Goal: Task Accomplishment & Management: Manage account settings

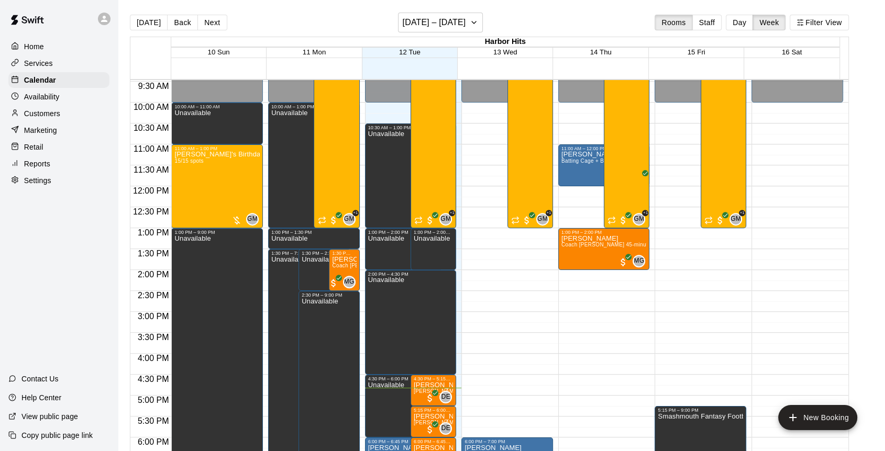
scroll to position [388, 0]
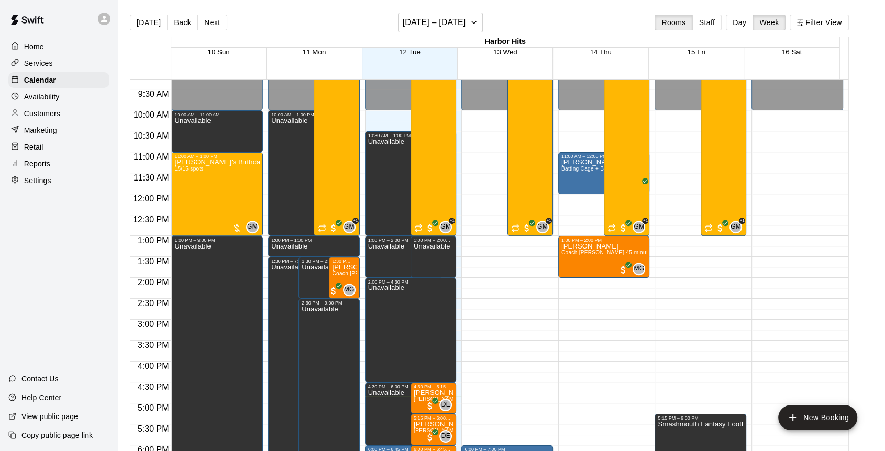
drag, startPoint x: 199, startPoint y: 22, endPoint x: 740, endPoint y: 21, distance: 540.7
click at [740, 21] on div "[DATE] Back Next [DATE] – [DATE] Rooms Staff Day Week Filter View" at bounding box center [489, 25] width 719 height 24
click at [740, 21] on button "Day" at bounding box center [739, 23] width 27 height 16
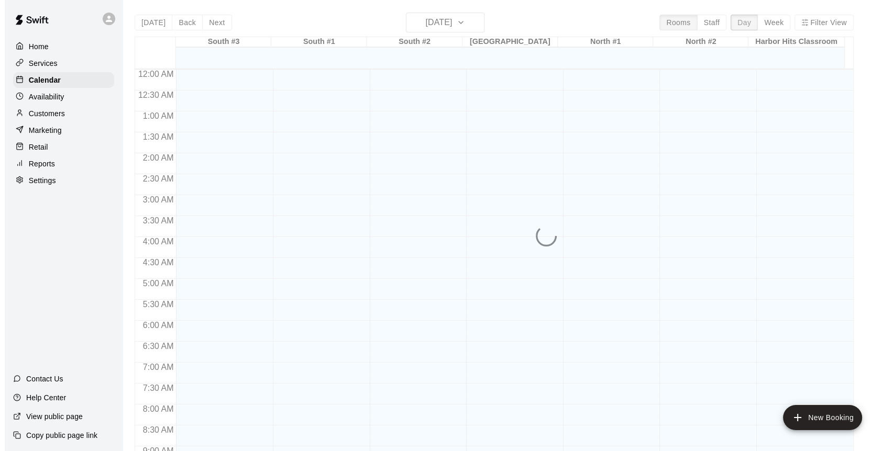
scroll to position [611, 0]
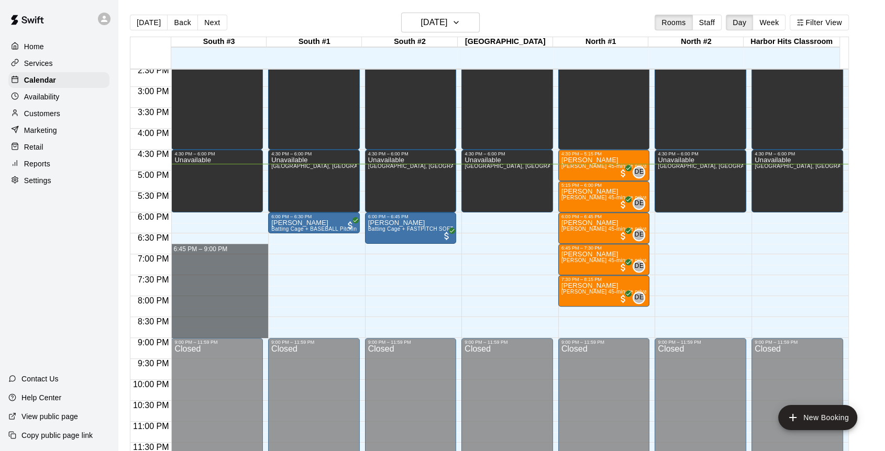
drag, startPoint x: 192, startPoint y: 249, endPoint x: 192, endPoint y: 331, distance: 82.7
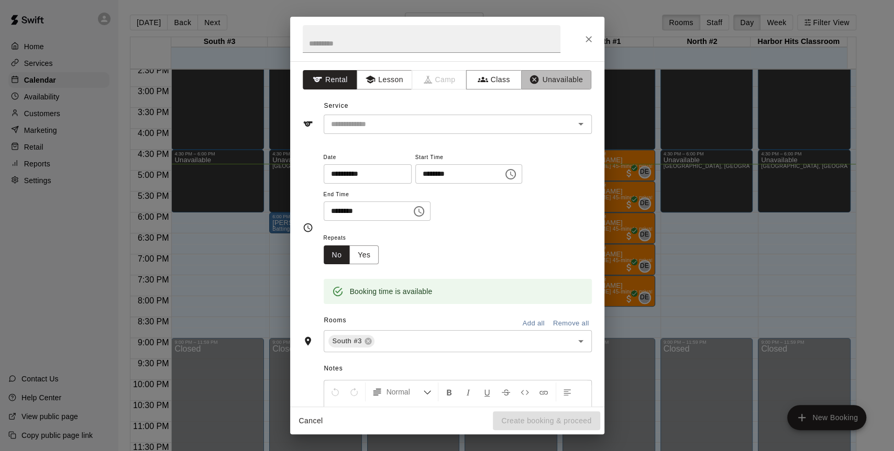
click at [549, 75] on button "Unavailable" at bounding box center [556, 79] width 70 height 19
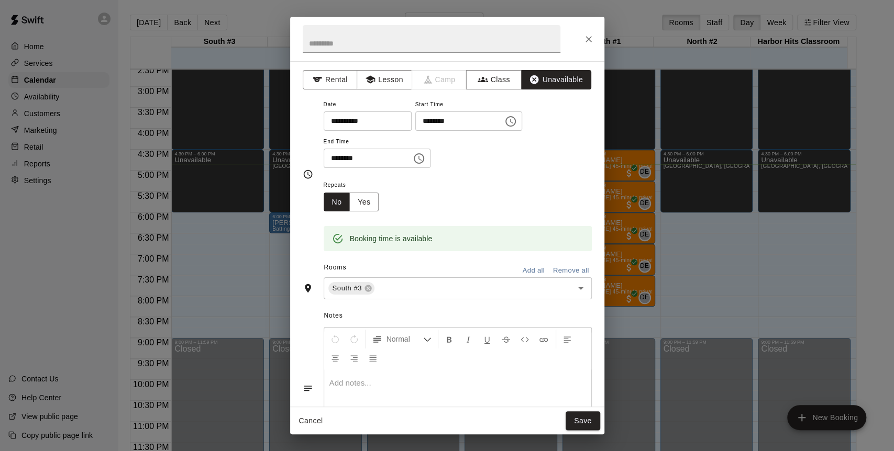
click at [526, 271] on button "Add all" at bounding box center [534, 271] width 34 height 16
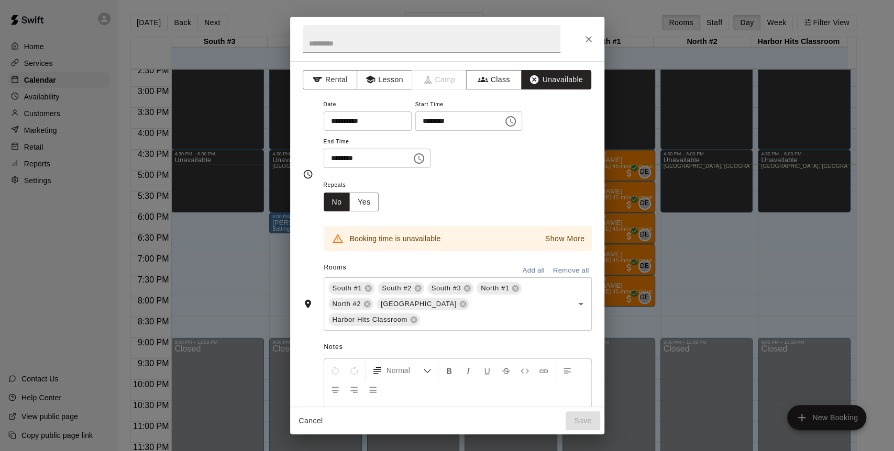
click at [511, 289] on icon at bounding box center [515, 288] width 8 height 8
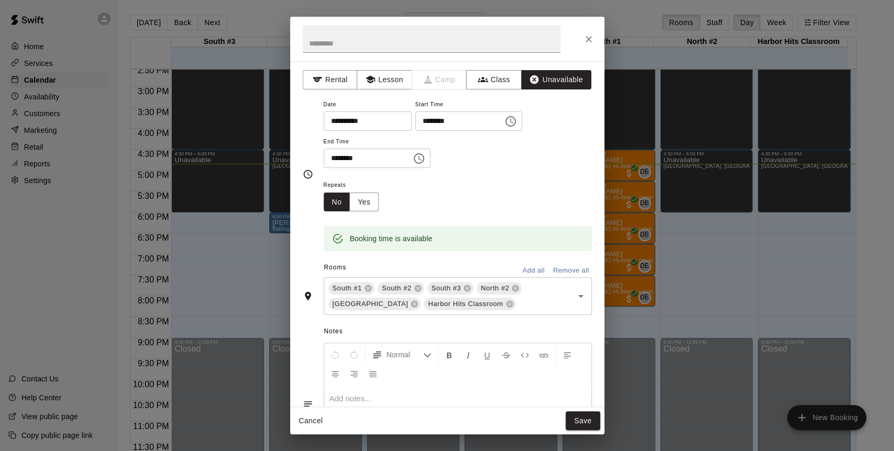
click at [572, 416] on button "Save" at bounding box center [582, 420] width 35 height 19
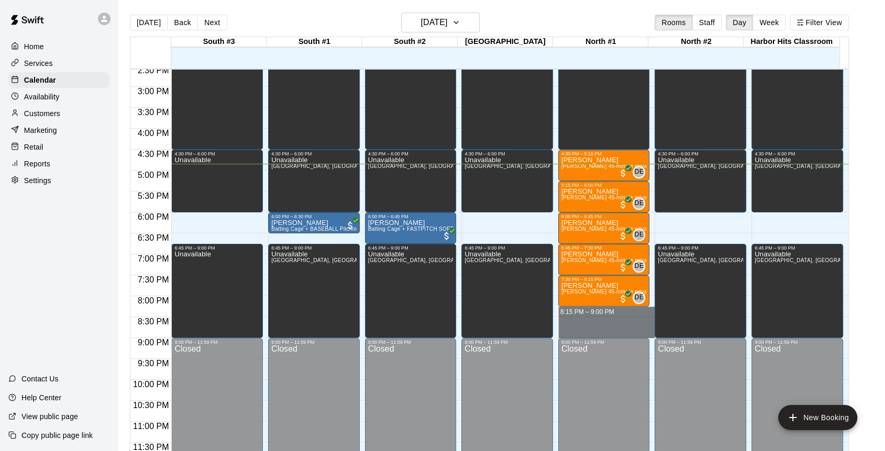
drag, startPoint x: 571, startPoint y: 309, endPoint x: 570, endPoint y: 331, distance: 22.0
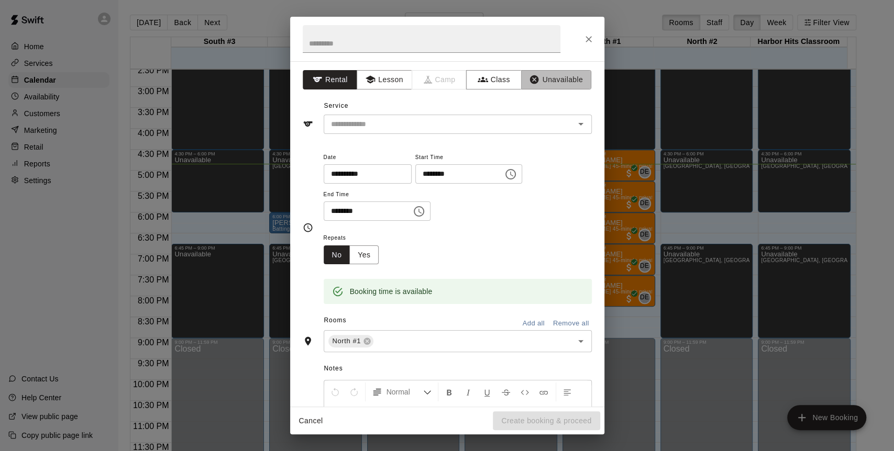
click at [553, 81] on button "Unavailable" at bounding box center [556, 79] width 70 height 19
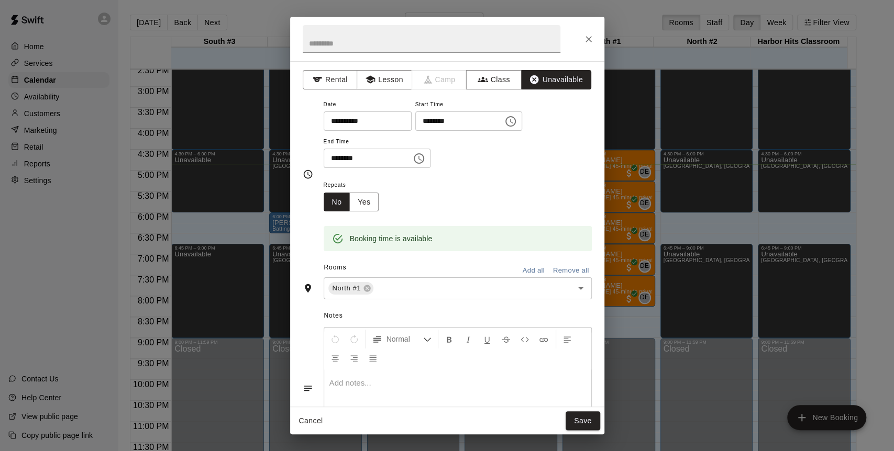
click at [577, 420] on button "Save" at bounding box center [582, 420] width 35 height 19
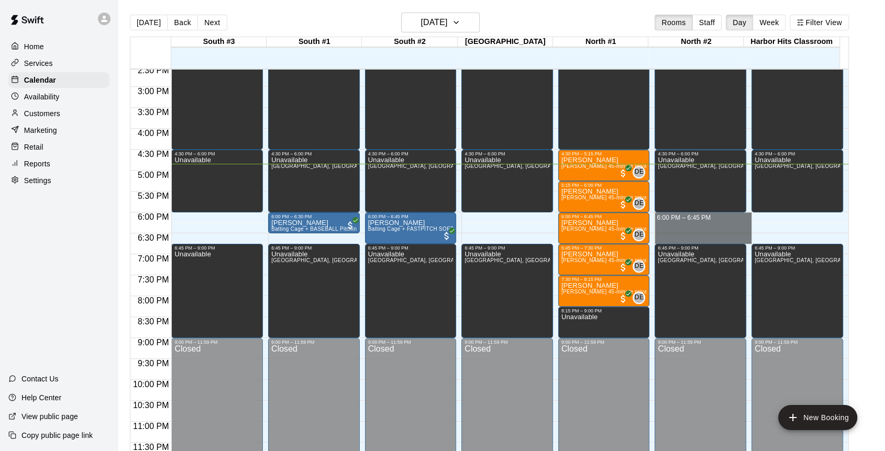
drag, startPoint x: 695, startPoint y: 218, endPoint x: 694, endPoint y: 236, distance: 17.9
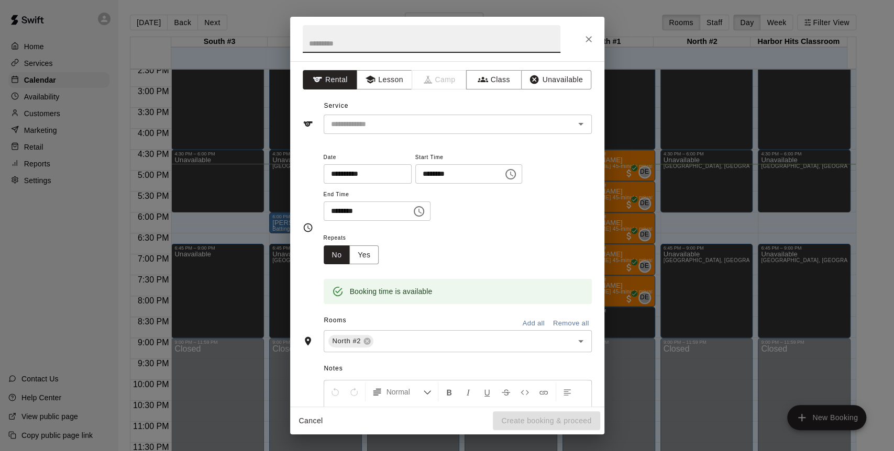
click at [560, 78] on button "Unavailable" at bounding box center [556, 79] width 70 height 19
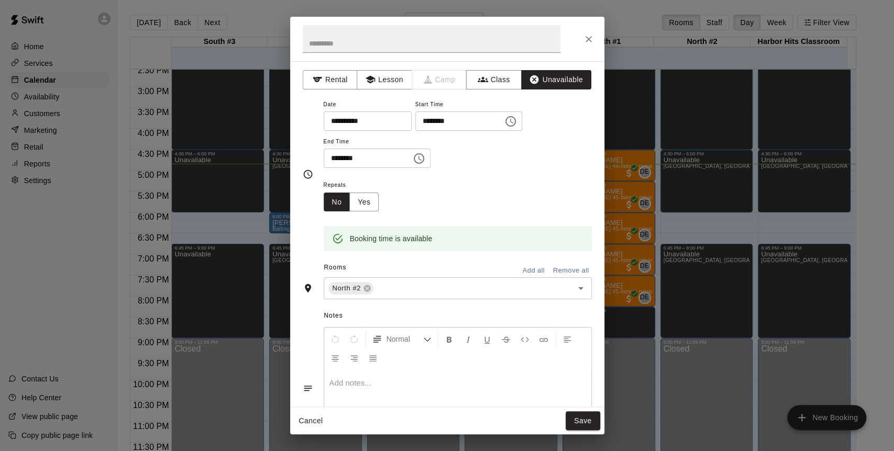
click at [577, 420] on button "Save" at bounding box center [582, 420] width 35 height 19
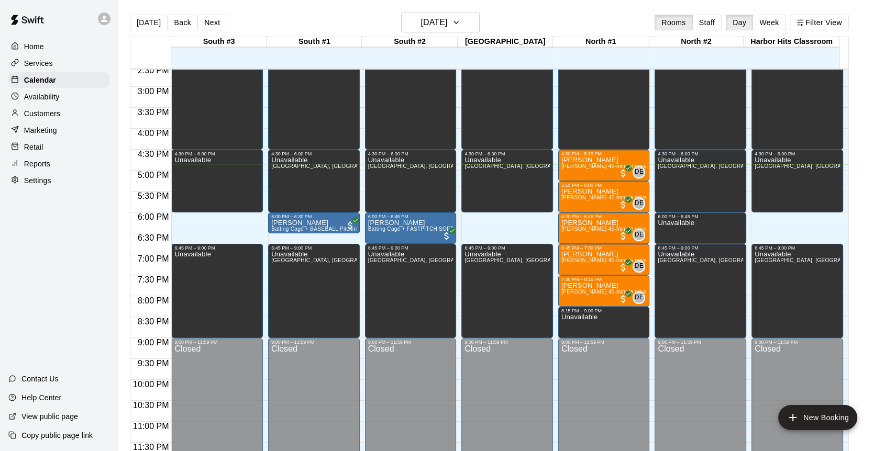
click at [382, 226] on div "[PERSON_NAME] Batting Cage + FASTPITCH SOFTBALL Pitching Machine (Manual feed)" at bounding box center [410, 444] width 85 height 451
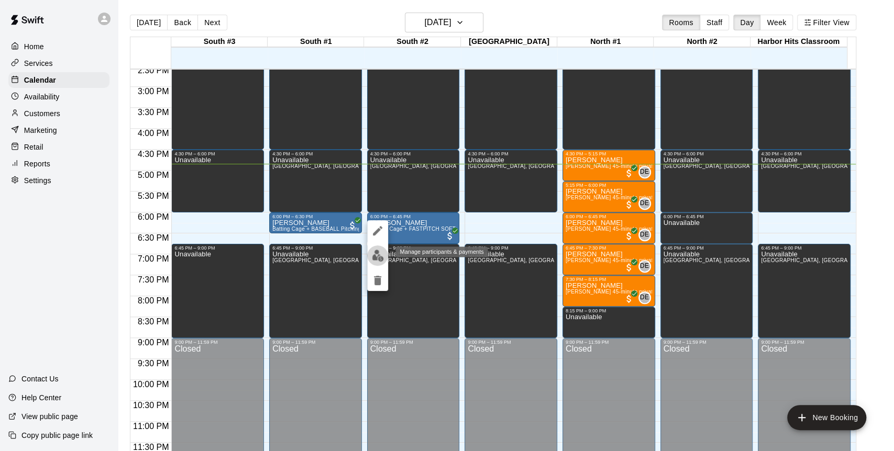
click at [374, 258] on img "edit" at bounding box center [378, 256] width 12 height 12
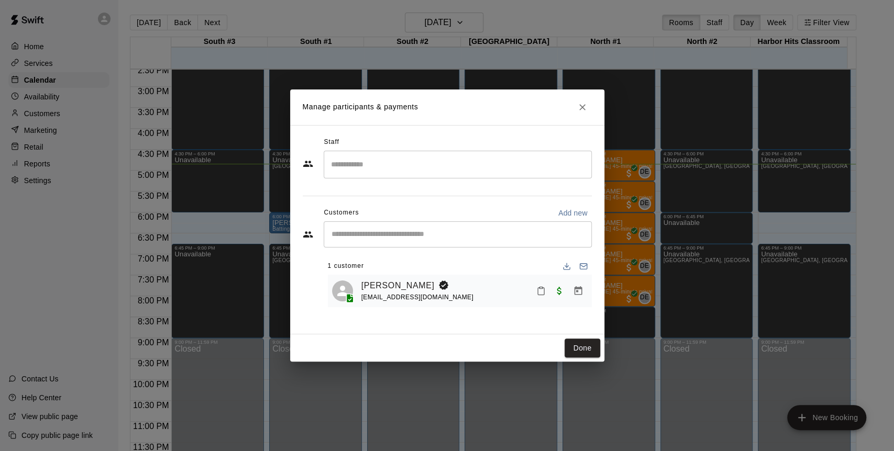
click at [383, 285] on link "[PERSON_NAME]" at bounding box center [397, 286] width 73 height 14
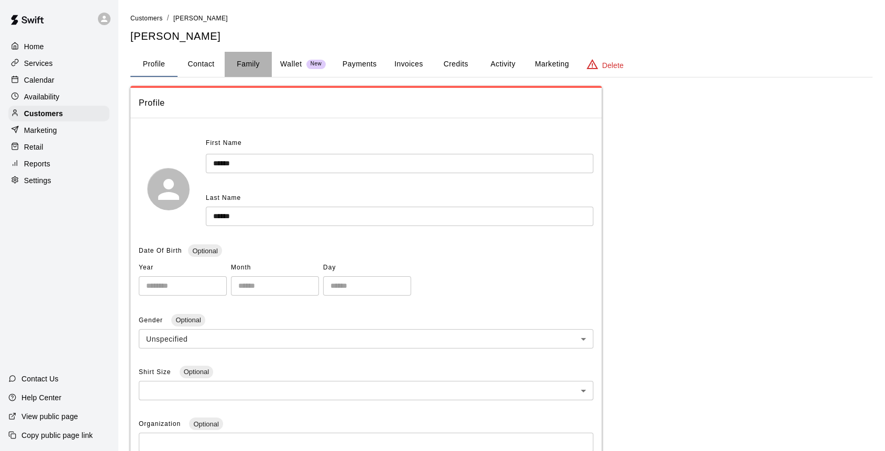
click at [255, 63] on button "Family" at bounding box center [248, 64] width 47 height 25
